Goal: Communication & Community: Answer question/provide support

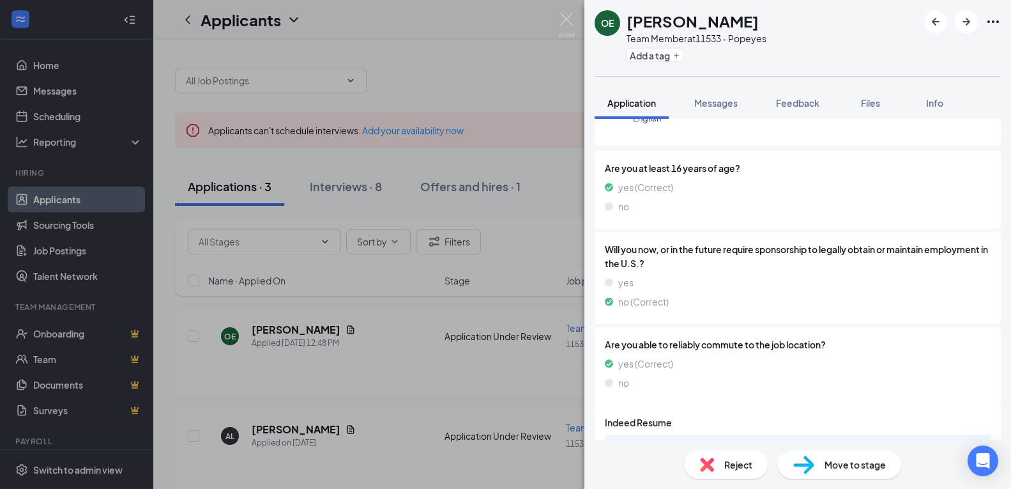
scroll to position [228, 0]
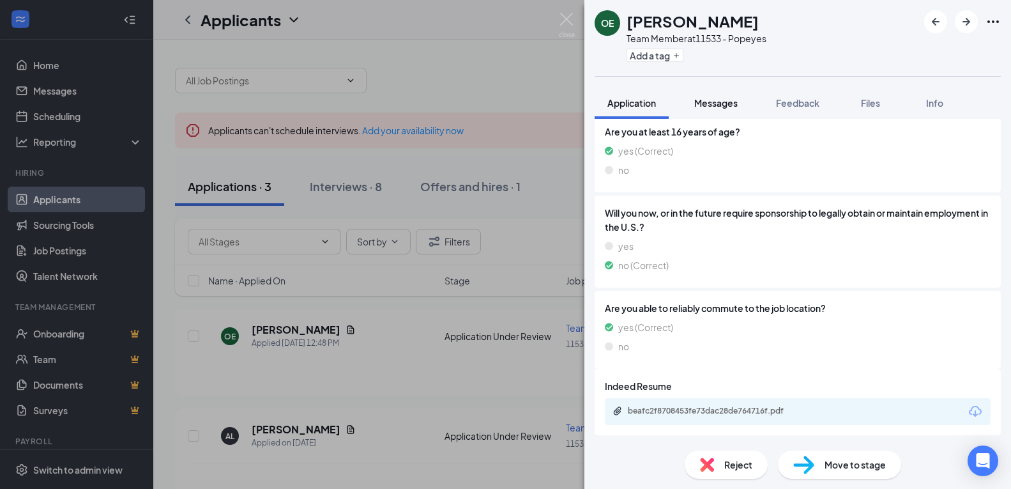
click at [719, 106] on span "Messages" at bounding box center [715, 102] width 43 height 11
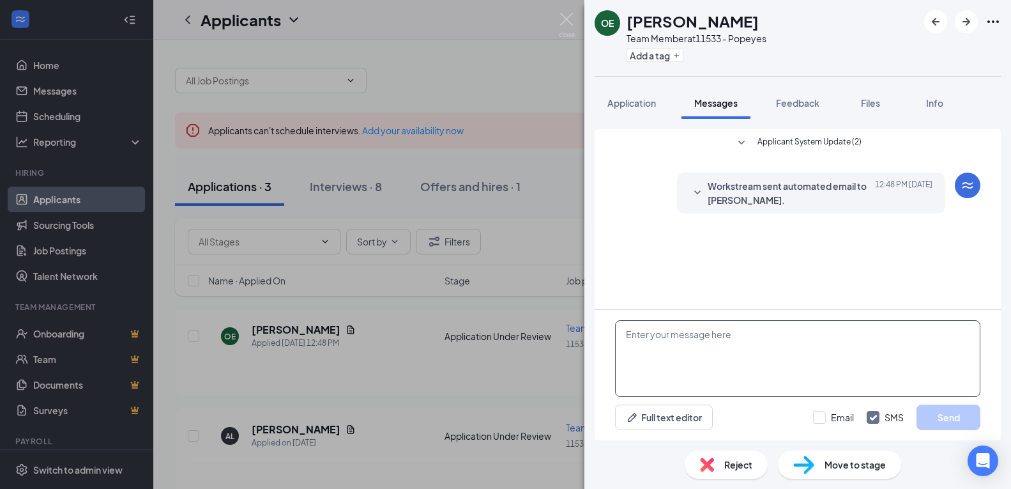
click at [717, 355] on textarea at bounding box center [797, 358] width 365 height 77
click at [703, 338] on textarea "interview [DATE] 17 at 4 pm on [STREET_ADDRESS][GEOGRAPHIC_DATA]" at bounding box center [797, 358] width 365 height 77
type textarea "interview [DATE] 17 at 4 pm on [STREET_ADDRESS][GEOGRAPHIC_DATA]"
click at [956, 430] on div "interview [DATE] 17 at 4 pm on [STREET_ADDRESS][GEOGRAPHIC_DATA] Full text edit…" at bounding box center [798, 375] width 406 height 130
click at [961, 418] on button "Send" at bounding box center [949, 417] width 64 height 26
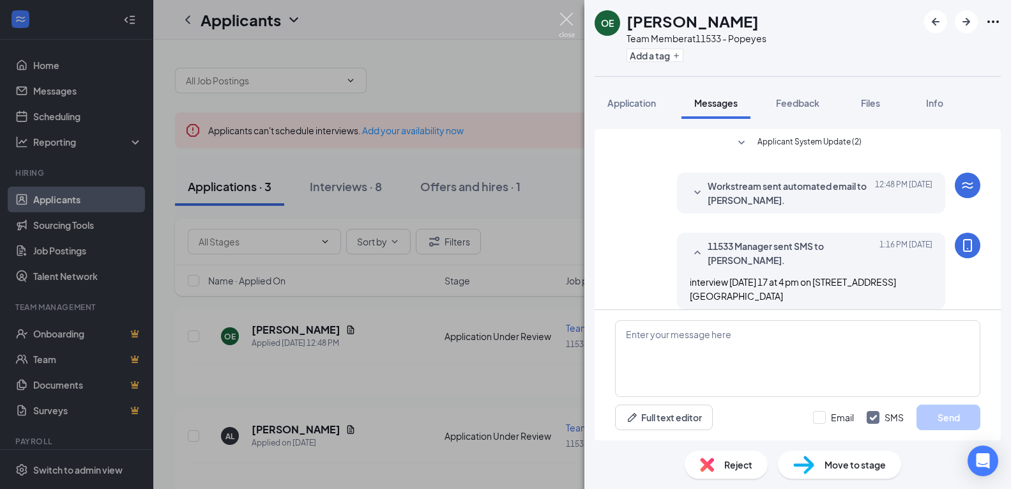
click at [570, 17] on img at bounding box center [567, 25] width 16 height 25
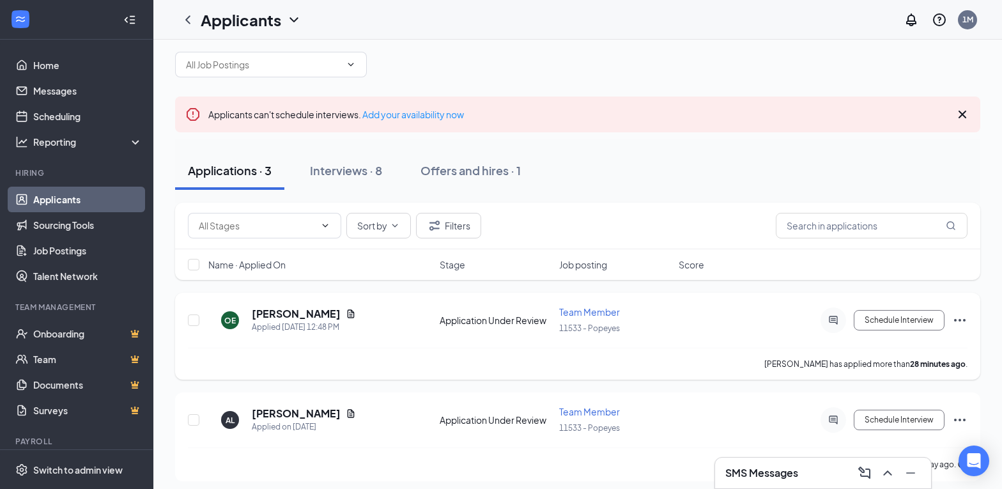
scroll to position [123, 0]
